Goal: Task Accomplishment & Management: Use online tool/utility

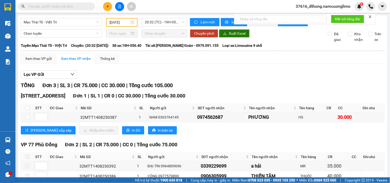
scroll to position [34, 0]
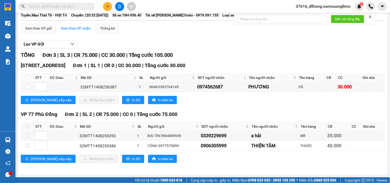
click at [289, 54] on div "TỔNG Đơn 3 | SL 3 | CR 75.000 | CC 30.000 | Tổng cước 105.000" at bounding box center [203, 55] width 364 height 8
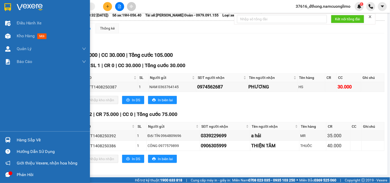
click at [23, 142] on div "Hàng sắp về" at bounding box center [51, 140] width 69 height 8
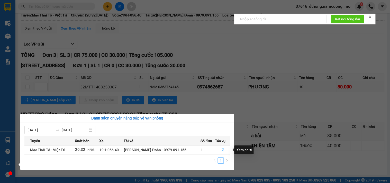
click at [221, 151] on icon "file-done" at bounding box center [222, 150] width 3 height 4
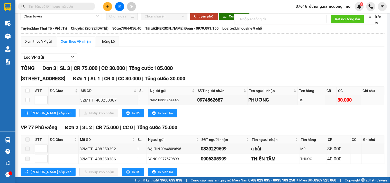
scroll to position [0, 0]
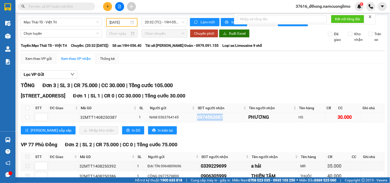
drag, startPoint x: 193, startPoint y: 120, endPoint x: 227, endPoint y: 120, distance: 33.7
click at [227, 120] on div "0974562687" at bounding box center [222, 117] width 50 height 7
copy div "0974562687"
paste input "0974562687"
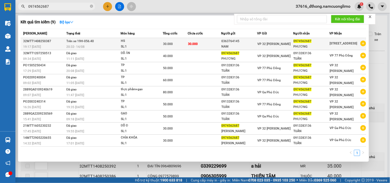
type input "0974562687"
click at [306, 44] on div "PHƯƠNG" at bounding box center [312, 46] width 36 height 5
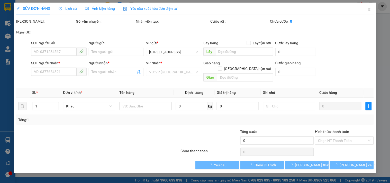
type input "0363764145"
type input "NAM"
type input "0974562687"
type input "PHƯƠNG"
type input "30.000"
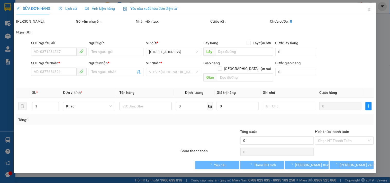
type input "30.000"
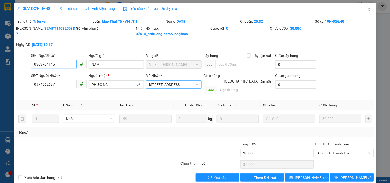
click at [164, 83] on span "[STREET_ADDRESS]" at bounding box center [173, 85] width 49 height 8
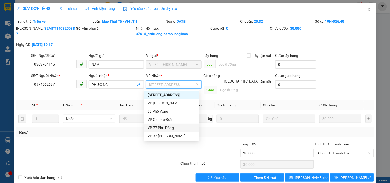
click at [169, 128] on div "VP 77 Phù Đổng" at bounding box center [172, 128] width 49 height 6
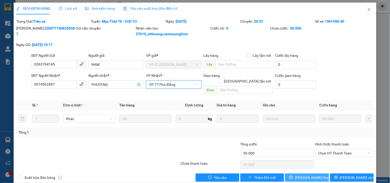
click at [315, 175] on span "[PERSON_NAME] thay đổi" at bounding box center [315, 178] width 41 height 6
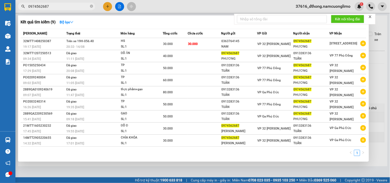
click at [61, 5] on input "0974562687" at bounding box center [58, 7] width 61 height 6
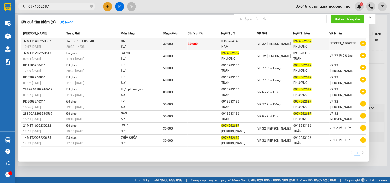
click at [307, 48] on div "PHƯƠNG" at bounding box center [312, 46] width 36 height 5
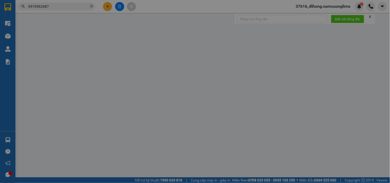
type input "0363764145"
type input "NAM"
type input "0974562687"
type input "PHƯƠNG"
type input "30.000"
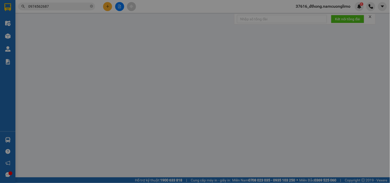
type input "30.000"
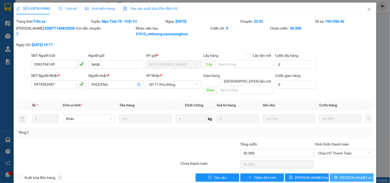
click at [358, 175] on span "[PERSON_NAME] và In" at bounding box center [358, 178] width 36 height 6
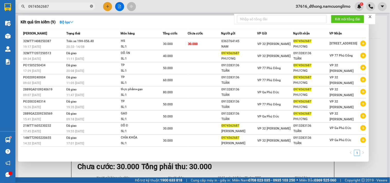
click at [91, 6] on icon "close-circle" at bounding box center [91, 6] width 3 height 3
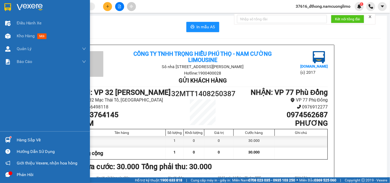
click at [8, 9] on img at bounding box center [7, 7] width 7 height 8
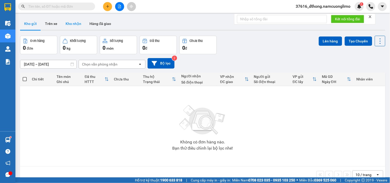
click at [76, 23] on button "Kho nhận" at bounding box center [73, 23] width 24 height 12
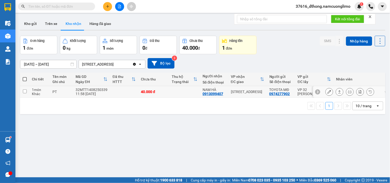
click at [26, 91] on input "checkbox" at bounding box center [25, 92] width 4 height 4
checkbox input "true"
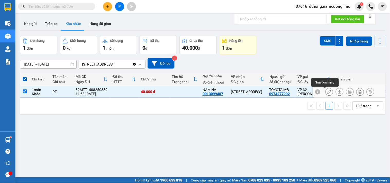
click at [326, 93] on button at bounding box center [329, 91] width 7 height 9
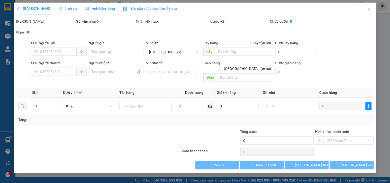
type input "0974277902"
type input "TOYOTA MĐ"
type input "0913099407"
type input "NAM HÀ"
type input "40.000"
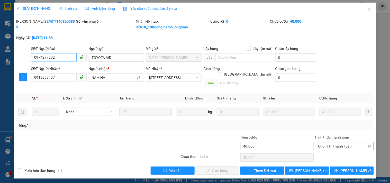
click at [325, 143] on span "Chọn HT Thanh Toán" at bounding box center [344, 147] width 52 height 8
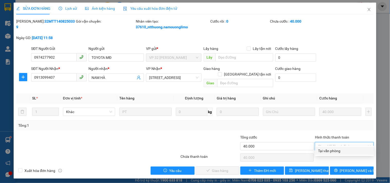
click at [327, 152] on div "Tại văn phòng" at bounding box center [344, 151] width 53 height 6
type input "0"
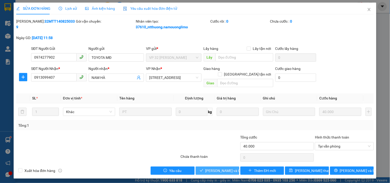
click at [227, 168] on span "[PERSON_NAME] và Giao hàng" at bounding box center [230, 171] width 49 height 6
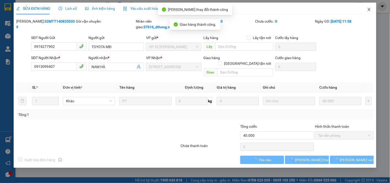
click at [370, 9] on icon "close" at bounding box center [369, 9] width 4 height 4
